Goal: Contribute content: Contribute content

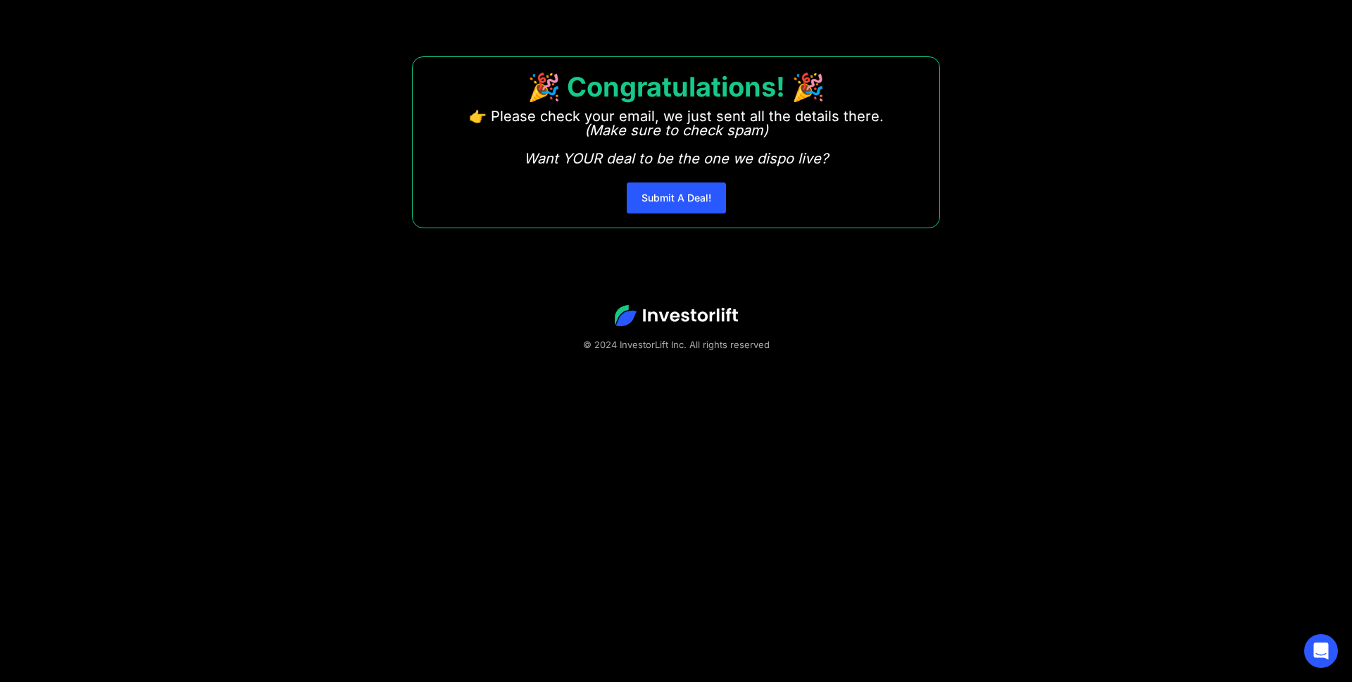
click at [679, 196] on link "Submit A Deal!" at bounding box center [676, 197] width 99 height 31
click at [669, 211] on link "Submit A Deal!" at bounding box center [676, 197] width 99 height 31
click at [677, 189] on link "Submit A Deal!" at bounding box center [676, 197] width 99 height 31
click at [662, 191] on link "Submit A Deal!" at bounding box center [676, 197] width 99 height 31
